Goal: Task Accomplishment & Management: Use online tool/utility

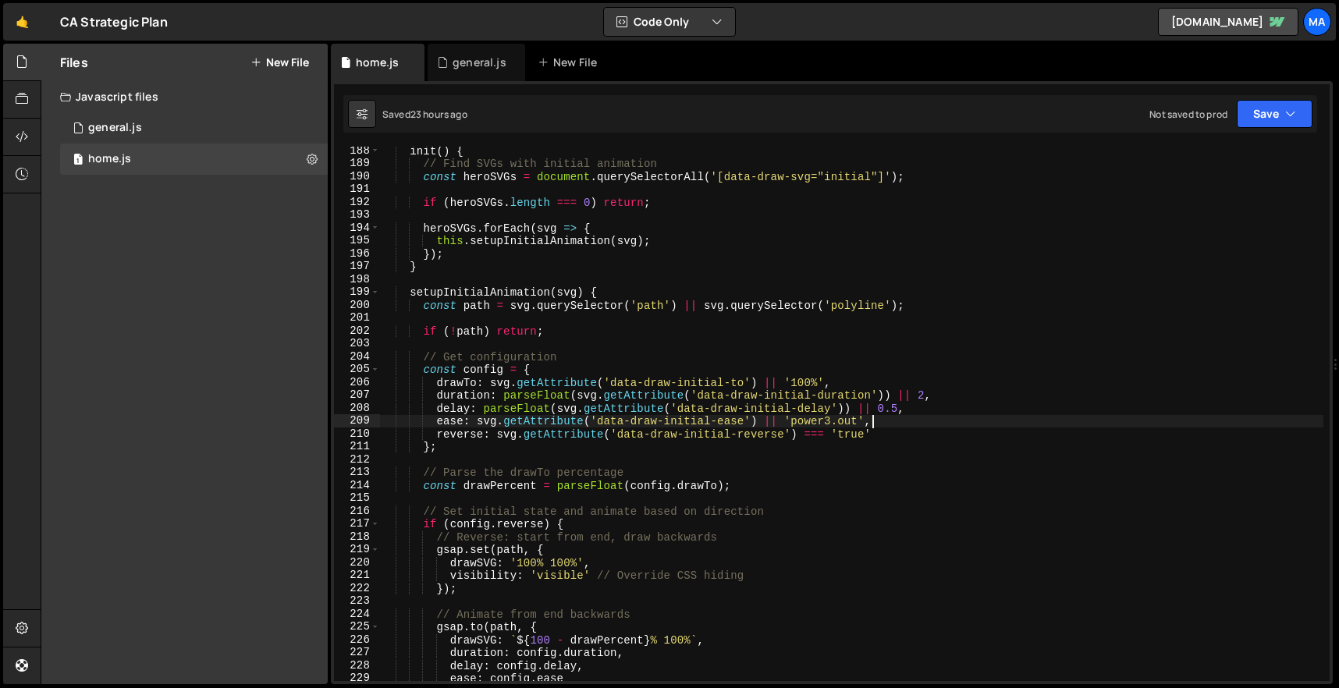
scroll to position [2410, 0]
click at [778, 266] on div "init ( ) { // Find SVGs with initial animation const heroSVGs = document . quer…" at bounding box center [851, 424] width 943 height 560
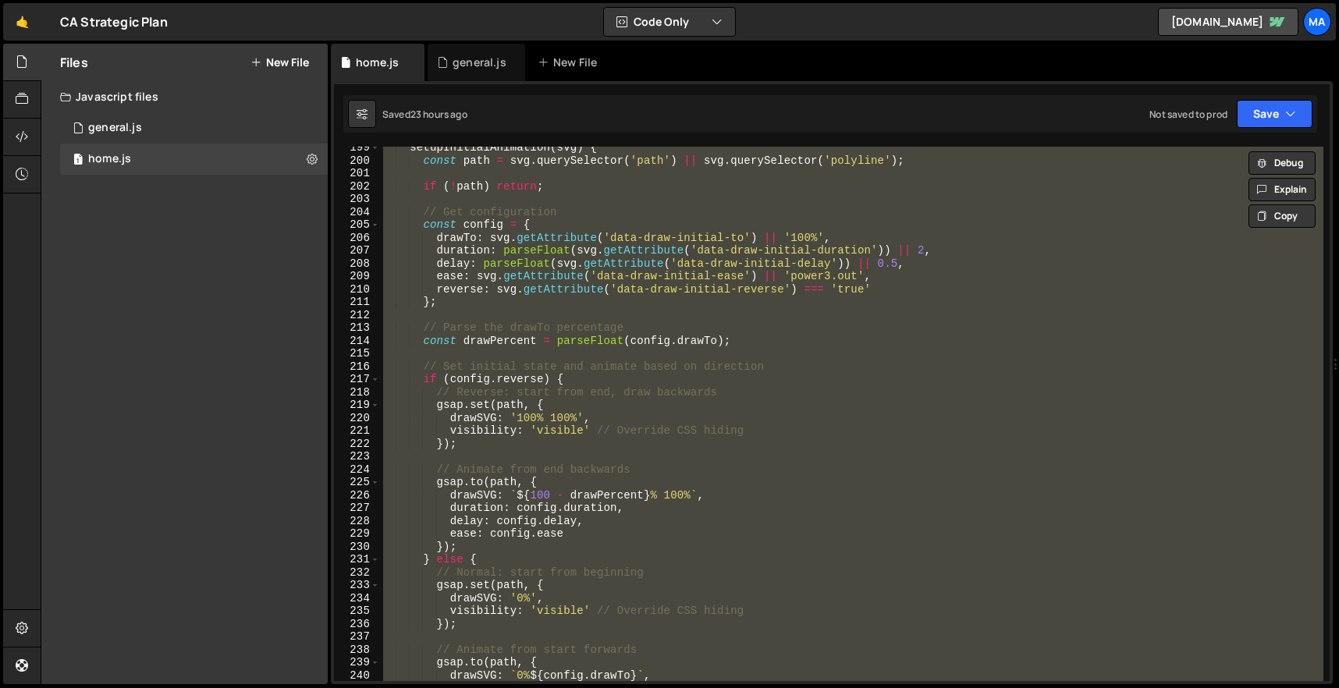
scroll to position [2436, 0]
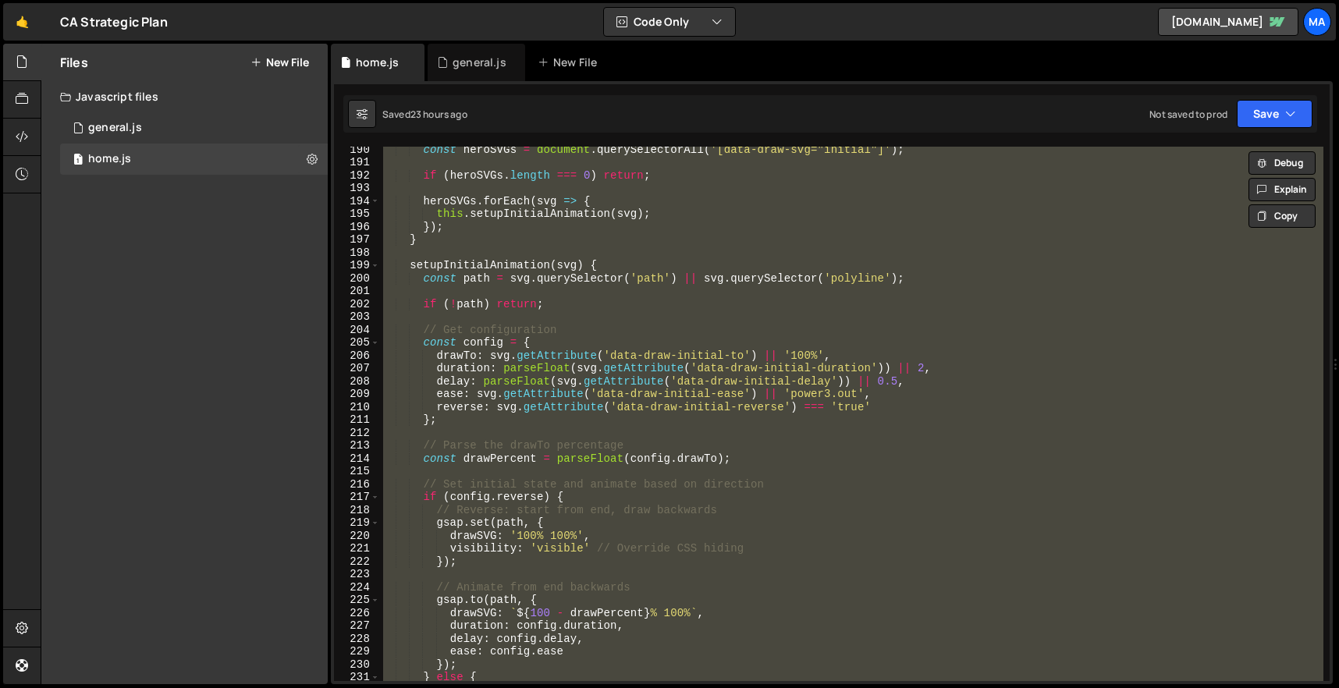
click at [878, 400] on div "const heroSVGs = document . querySelectorAll ( '[data-draw-svg="initial"]' ) ; …" at bounding box center [851, 414] width 943 height 534
type textarea "})();"
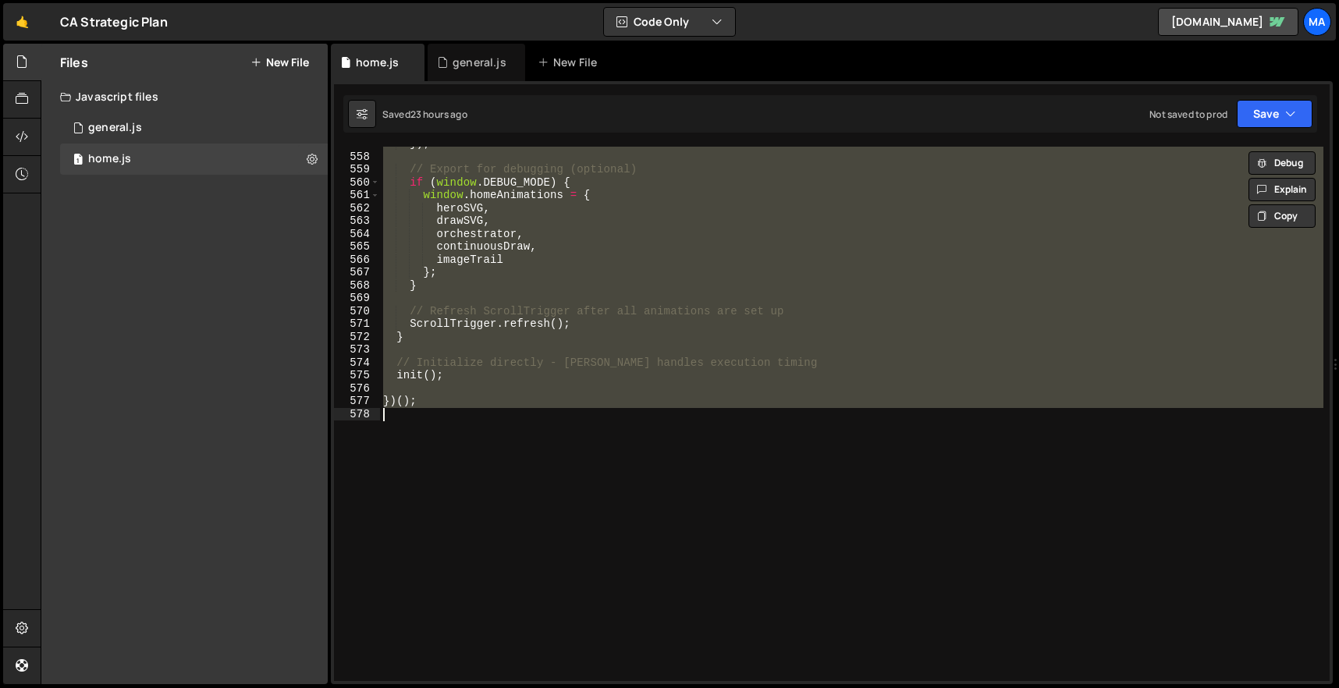
scroll to position [7166, 0]
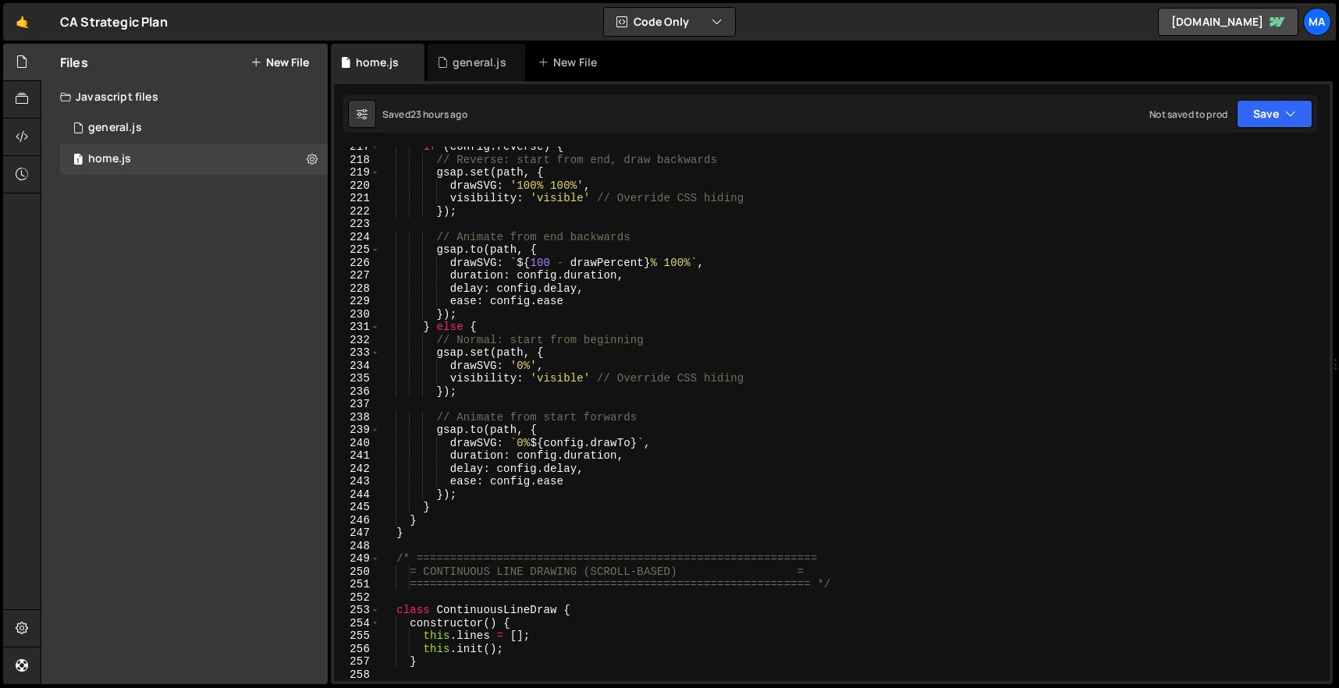
scroll to position [2085, 0]
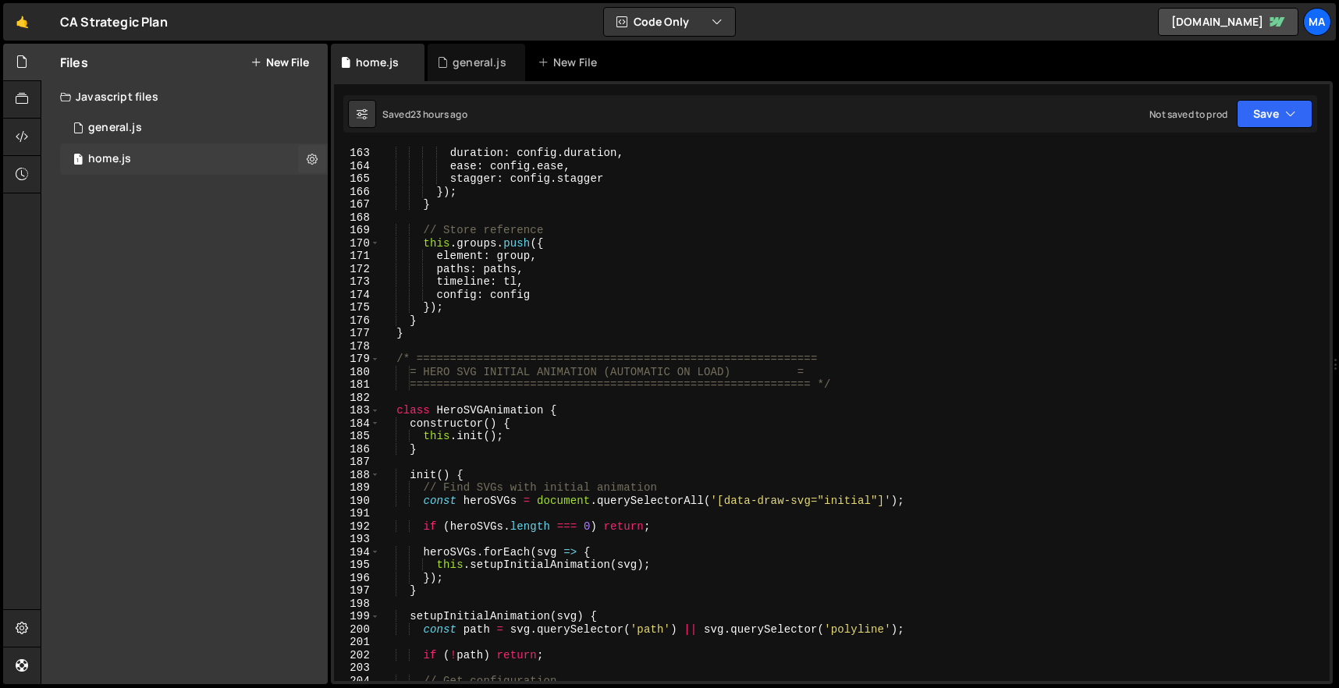
click at [199, 147] on div "1 home.js 0" at bounding box center [194, 159] width 268 height 31
click at [199, 128] on div "1 general.js 0" at bounding box center [194, 127] width 268 height 31
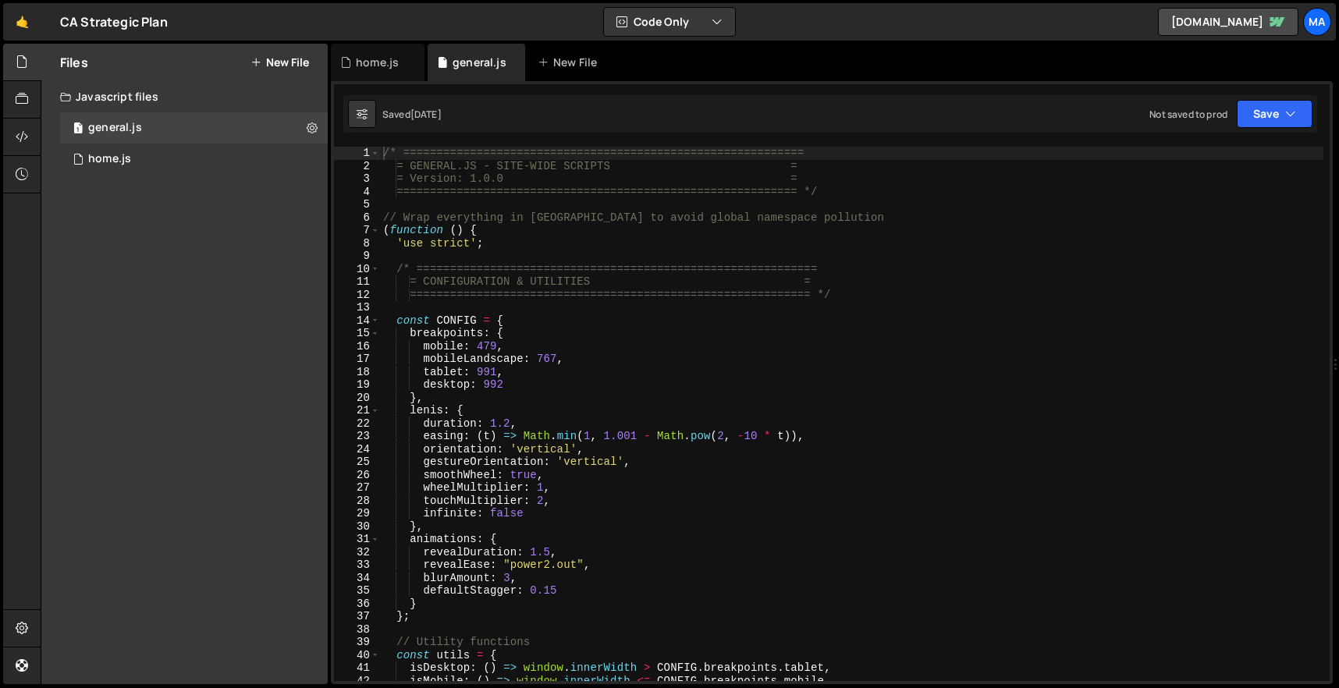
type textarea "breakpoints: {"
click at [595, 339] on div "/* ============================================================ = GENERAL.JS - …" at bounding box center [851, 427] width 943 height 560
click at [810, 223] on div "/* ============================================================ = GENERAL.JS - …" at bounding box center [851, 427] width 943 height 560
type textarea "})();"
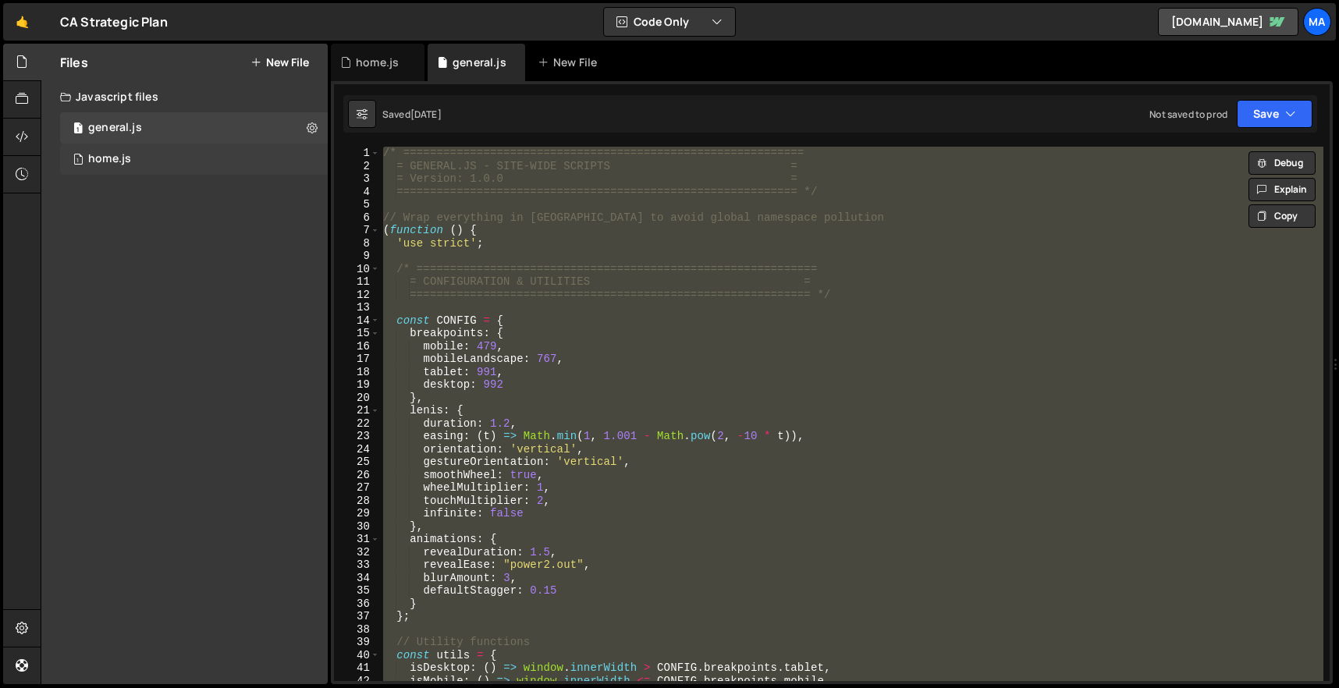
click at [235, 158] on div "1 home.js 0" at bounding box center [194, 159] width 268 height 31
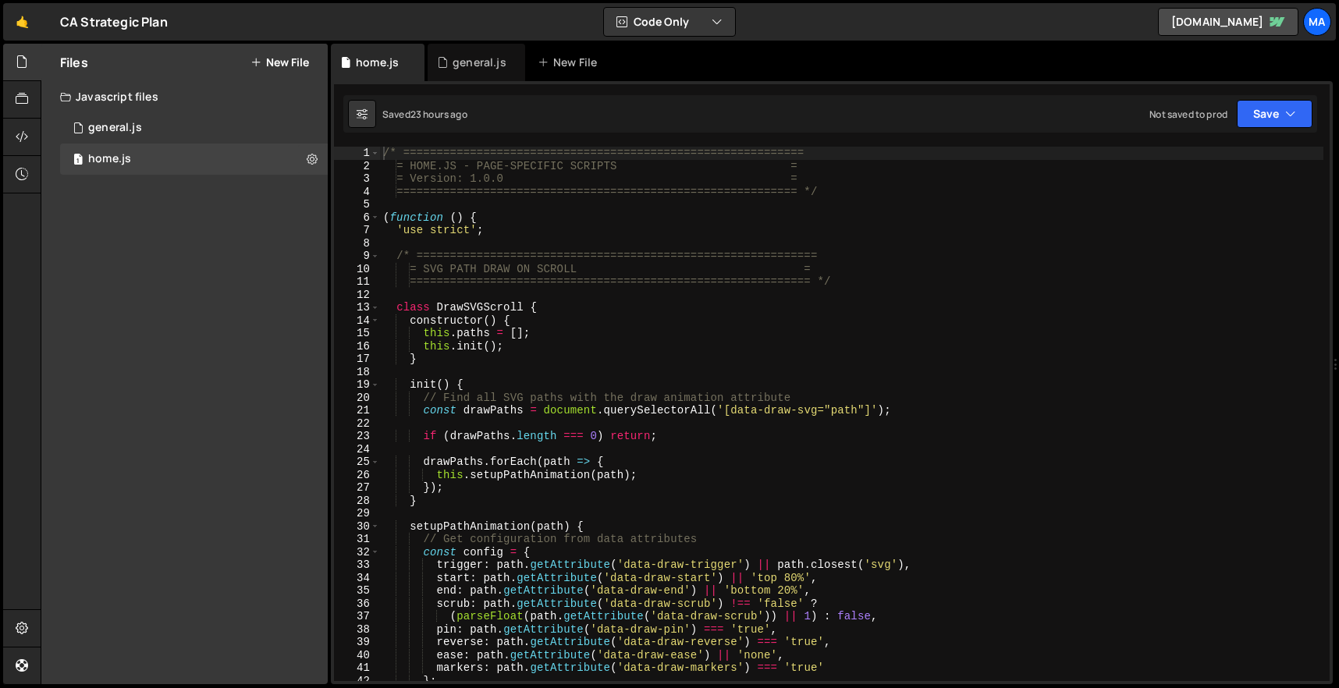
click at [626, 347] on div "/* ============================================================ = HOME.JS - PAG…" at bounding box center [851, 427] width 943 height 560
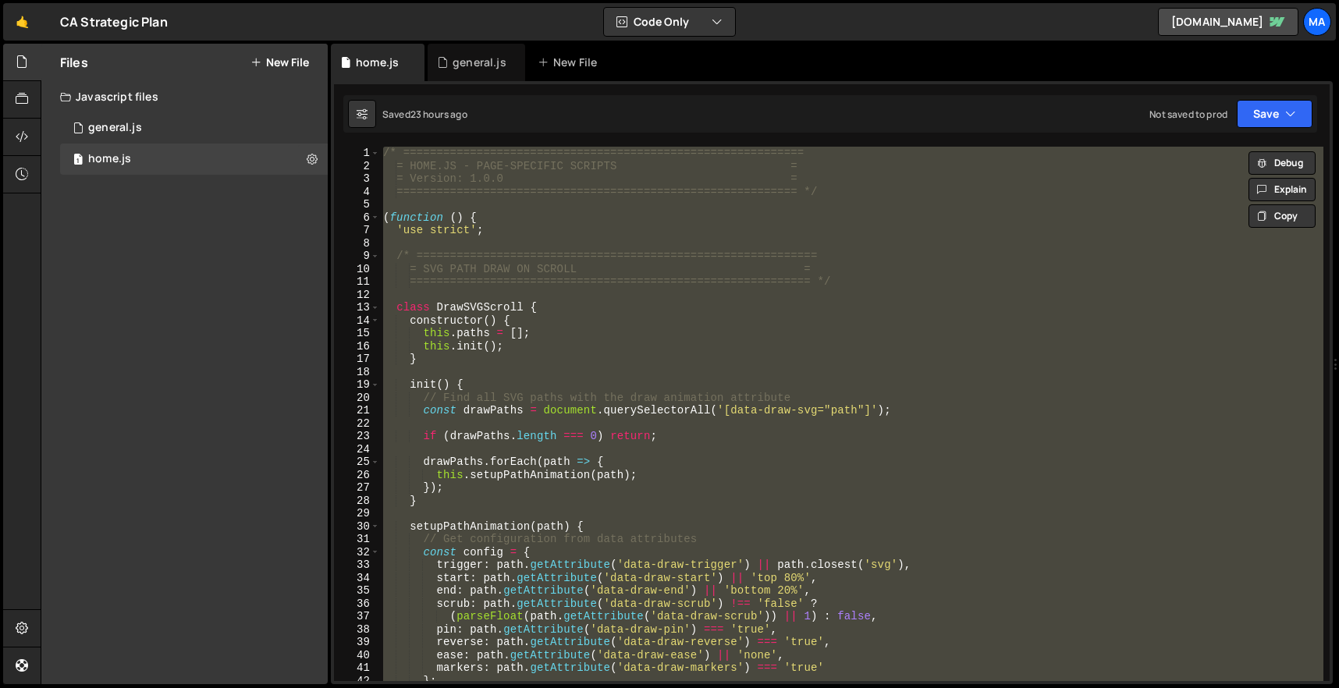
click at [612, 327] on div "/* ============================================================ = HOME.JS - PAG…" at bounding box center [851, 414] width 943 height 534
type textarea "this.paths = [];"
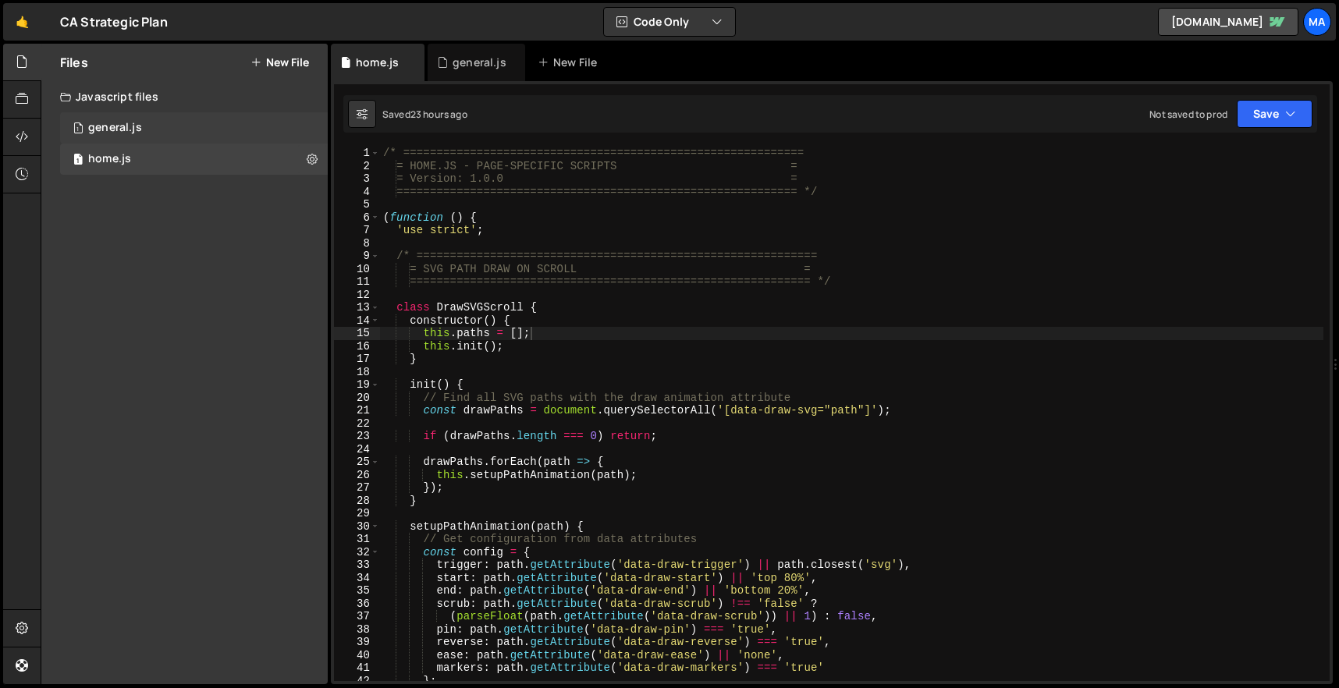
click at [122, 125] on div "general.js" at bounding box center [115, 128] width 54 height 14
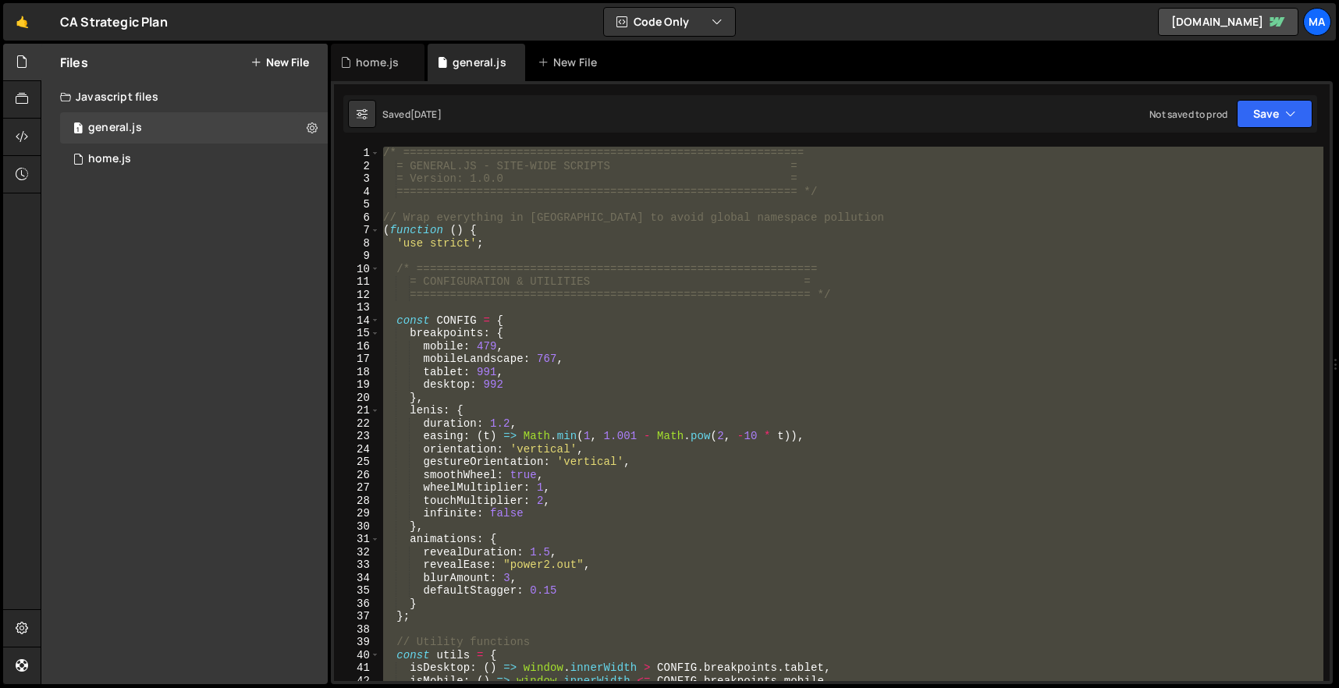
click at [616, 266] on div "/* ============================================================ = GENERAL.JS - …" at bounding box center [851, 414] width 943 height 534
paste textarea
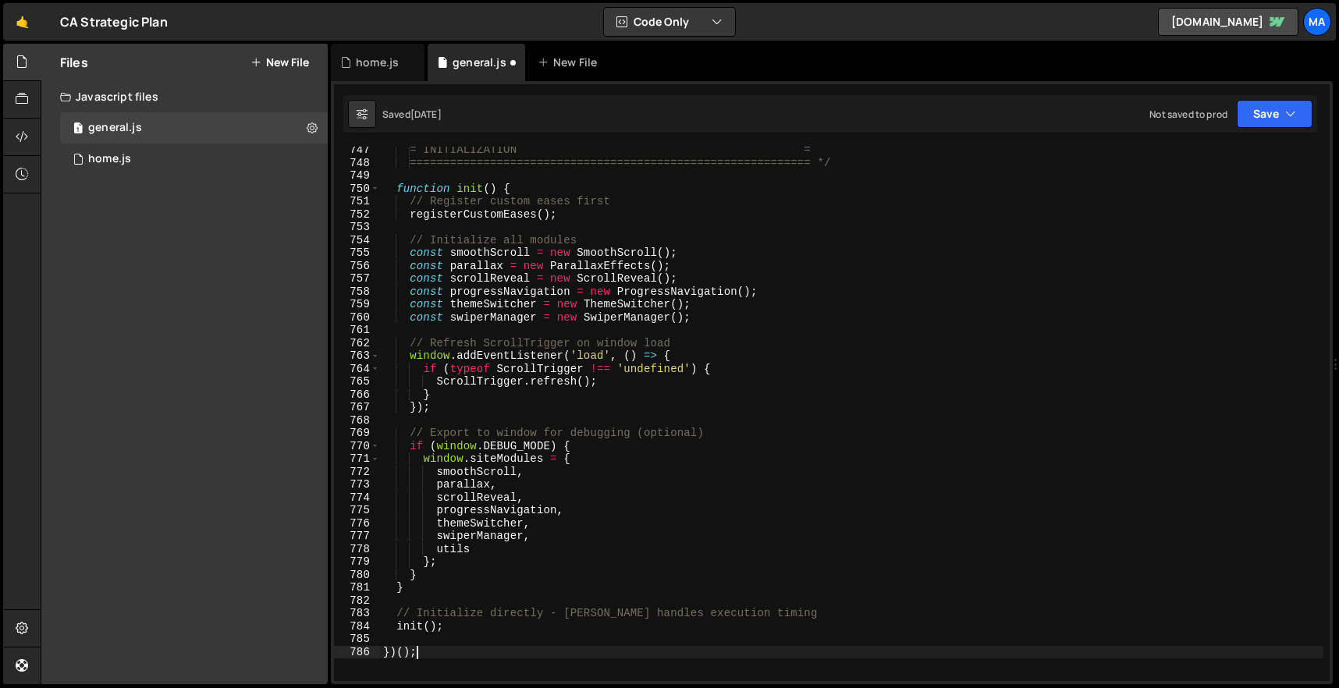
scroll to position [9844, 0]
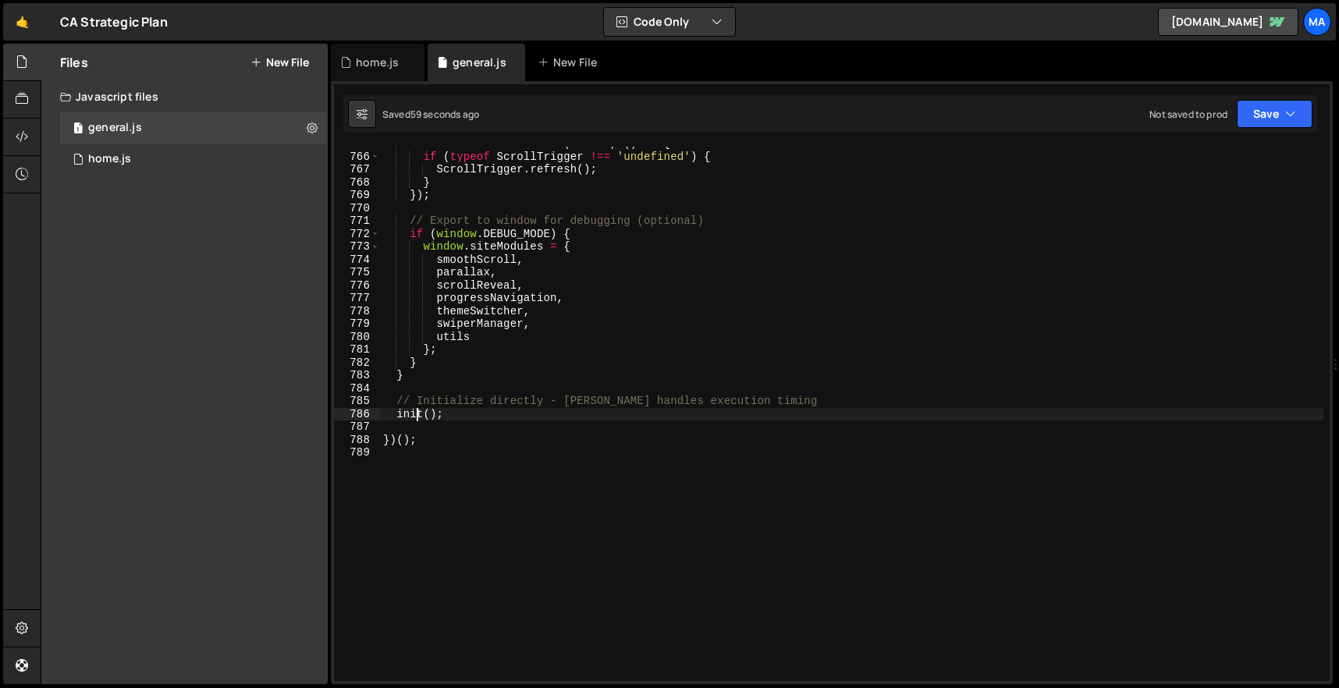
click at [688, 353] on div "window . addEventListener ( 'load' , ( ) => { if ( typeof ScrollTrigger !== 'un…" at bounding box center [851, 417] width 943 height 560
type textarea "};"
